Goal: Find specific page/section: Find specific page/section

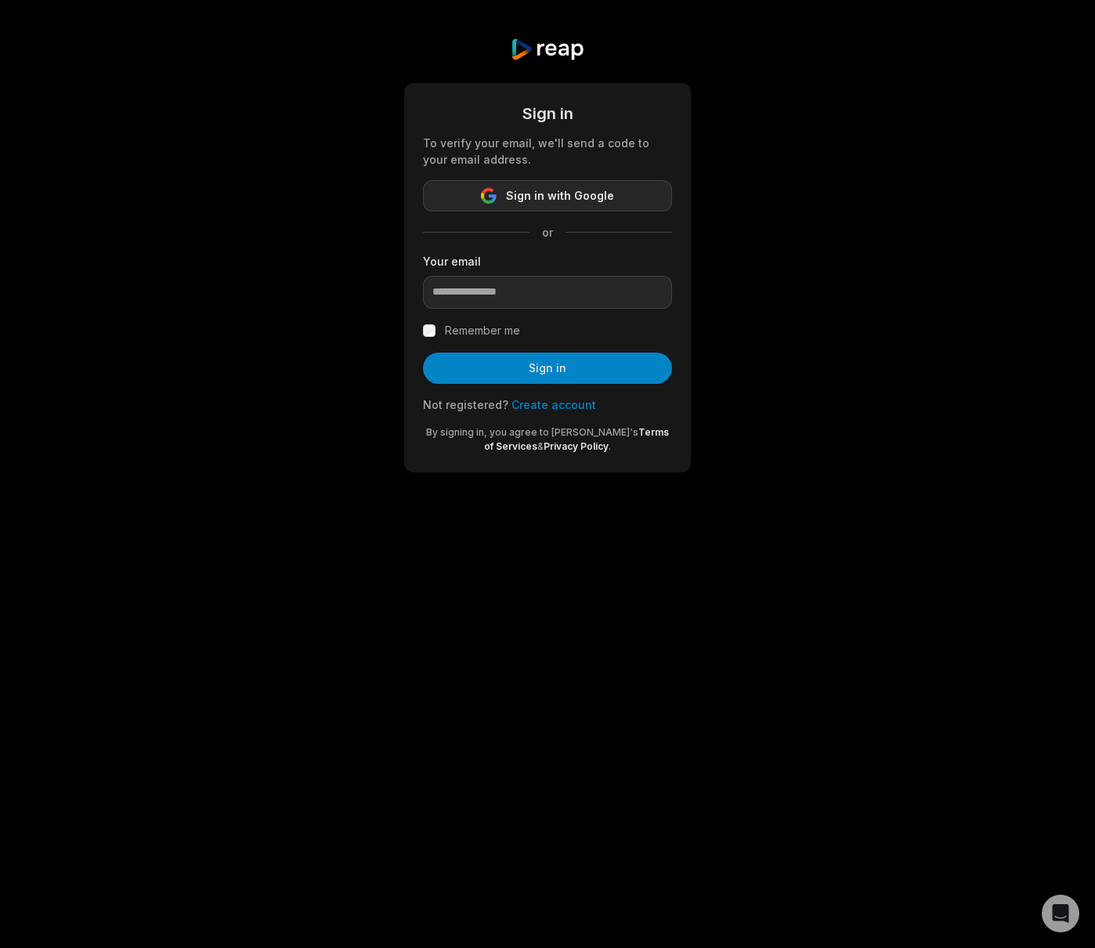
drag, startPoint x: 506, startPoint y: 215, endPoint x: 507, endPoint y: 191, distance: 24.3
click at [507, 210] on form "Sign in To verify your email, we'll send a code to your email address. Sign in …" at bounding box center [547, 278] width 249 height 352
click at [507, 190] on button "Sign in with Google" at bounding box center [547, 195] width 249 height 31
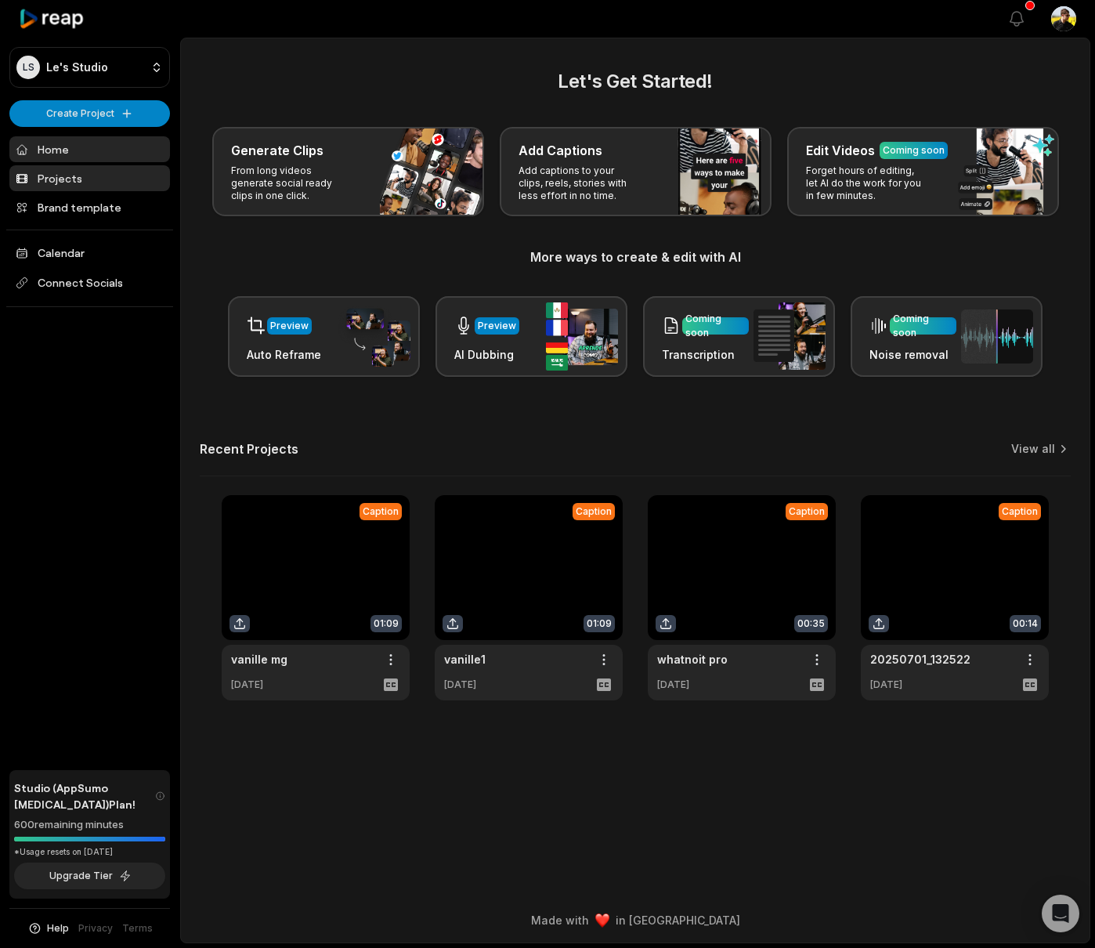
click at [121, 184] on link "Projects" at bounding box center [89, 178] width 161 height 26
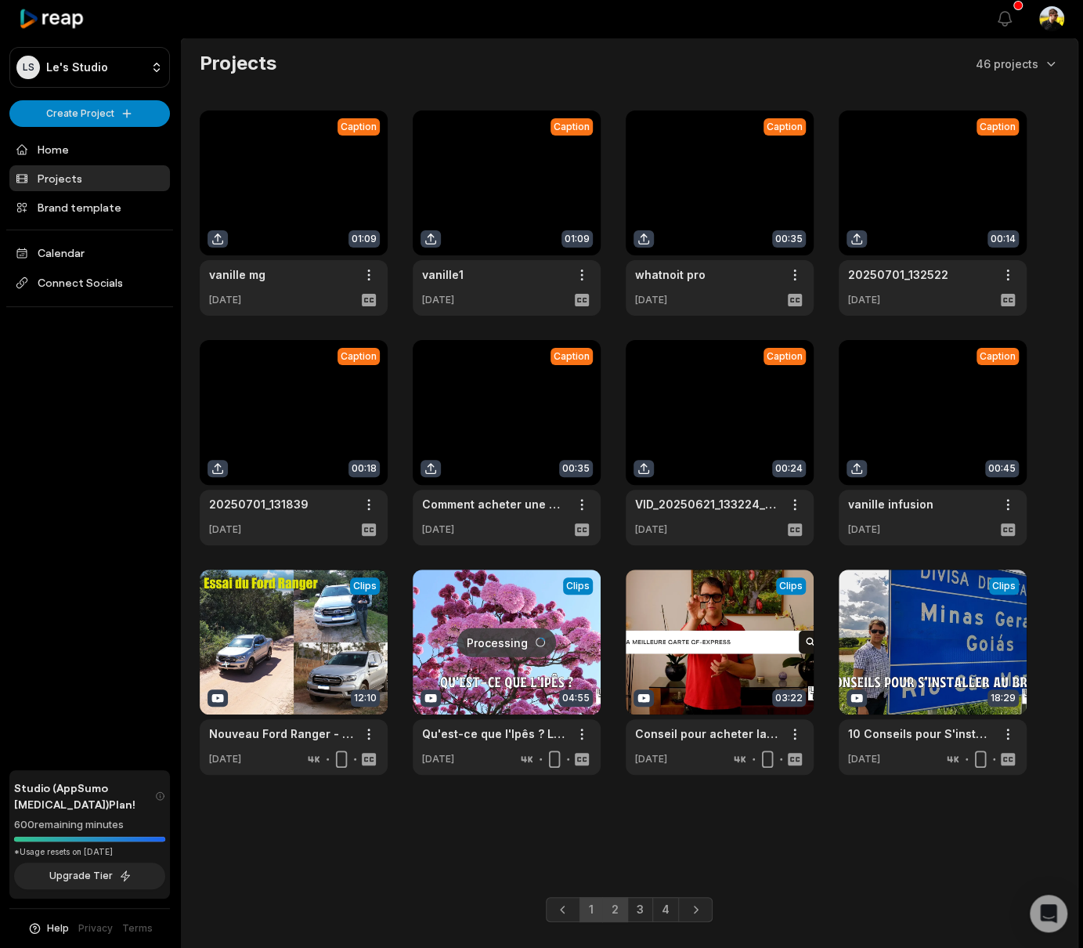
click at [614, 917] on link "2" at bounding box center [615, 909] width 26 height 25
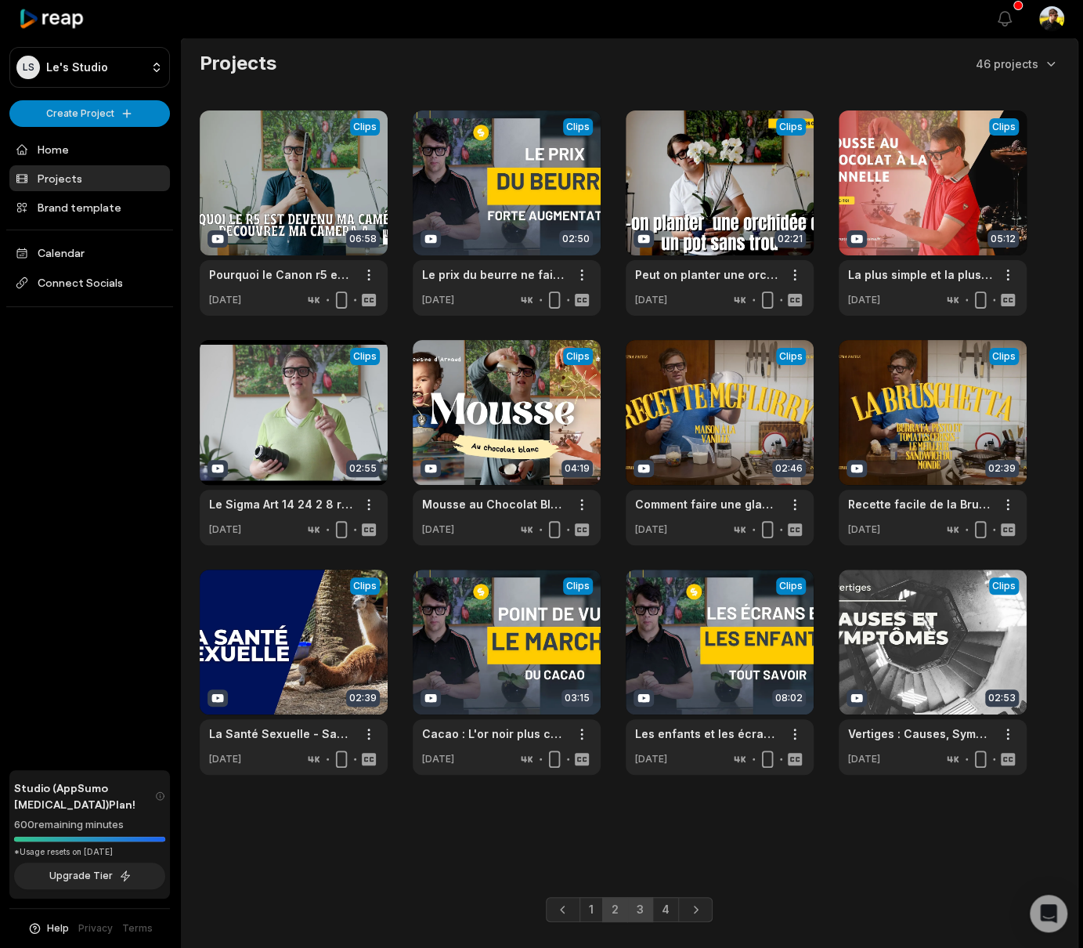
click at [648, 911] on link "3" at bounding box center [640, 909] width 26 height 25
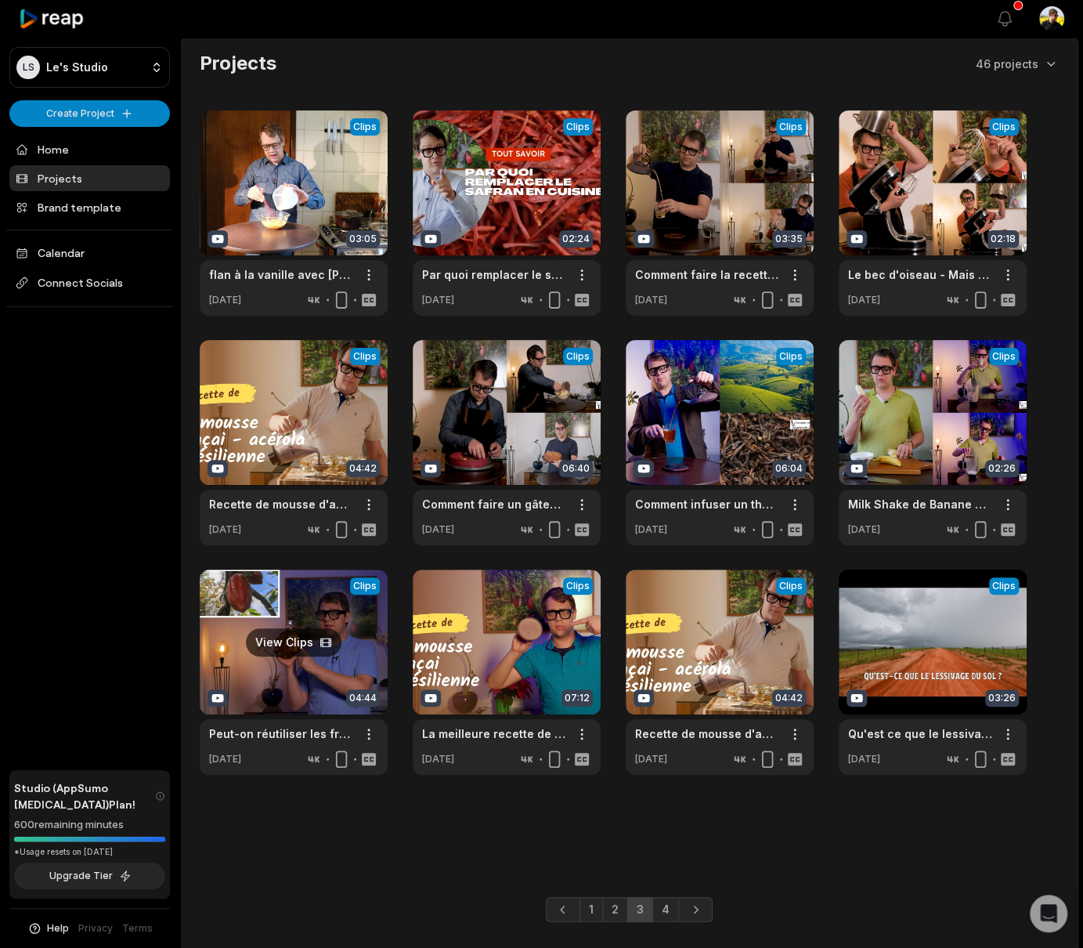
click at [325, 655] on link at bounding box center [294, 671] width 188 height 205
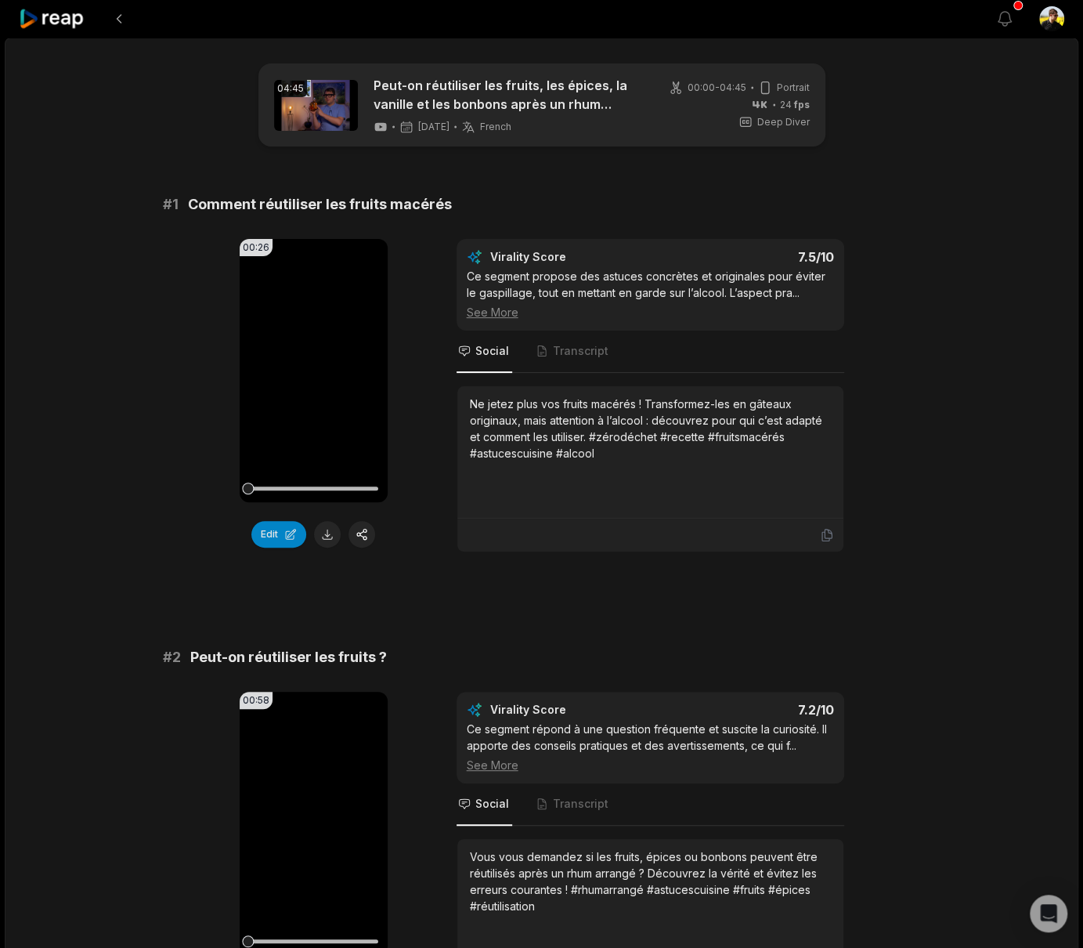
click at [381, 195] on span "Comment réutiliser les fruits macérés" at bounding box center [320, 204] width 264 height 22
copy span "Comment réutiliser les fruits macérés"
